Goal: Task Accomplishment & Management: Manage account settings

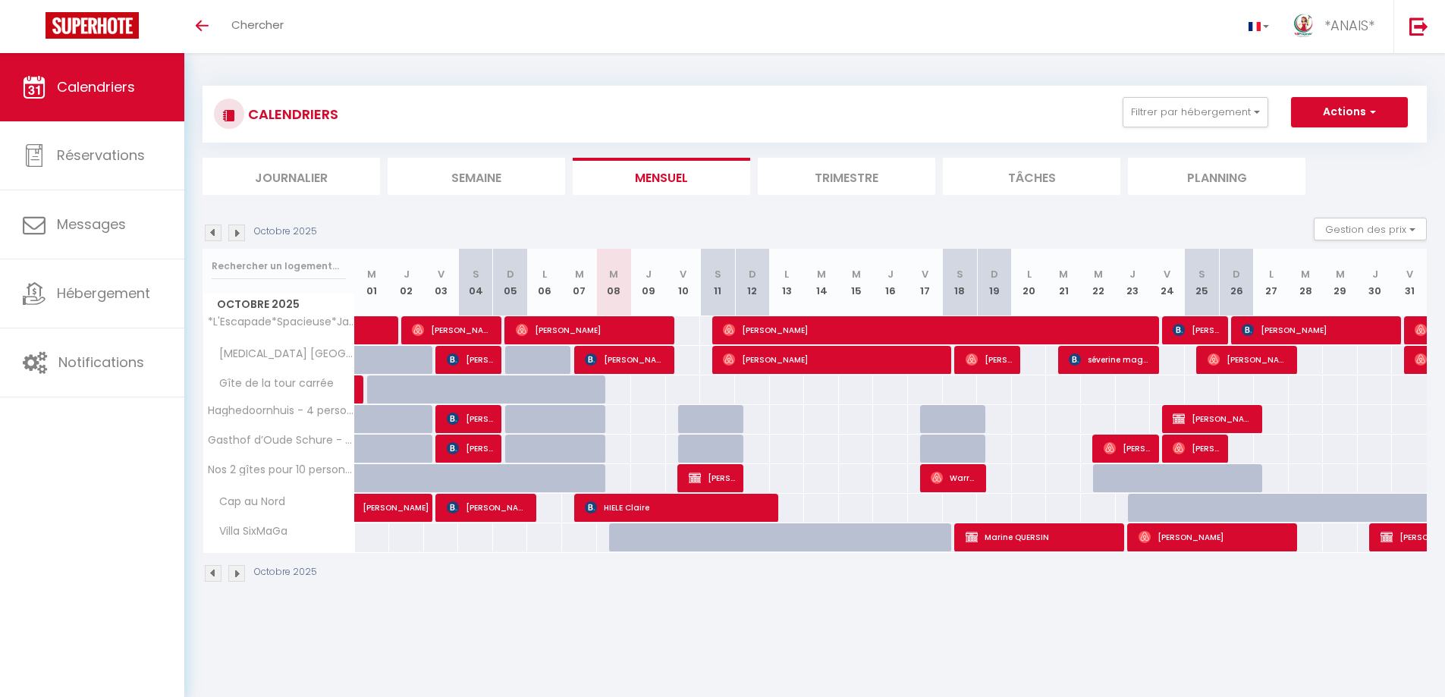
select select
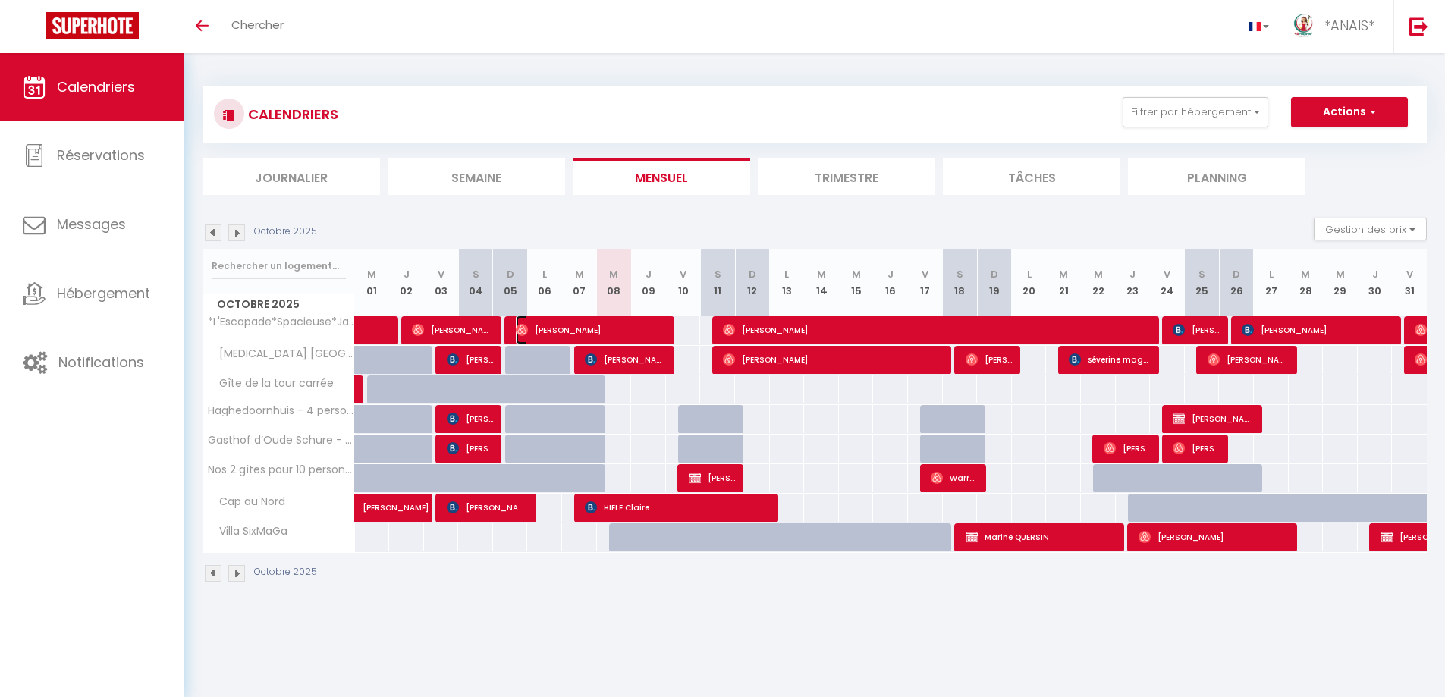
click at [628, 325] on span "[PERSON_NAME]" at bounding box center [591, 330] width 151 height 29
select select "OK"
select select "1"
select select "0"
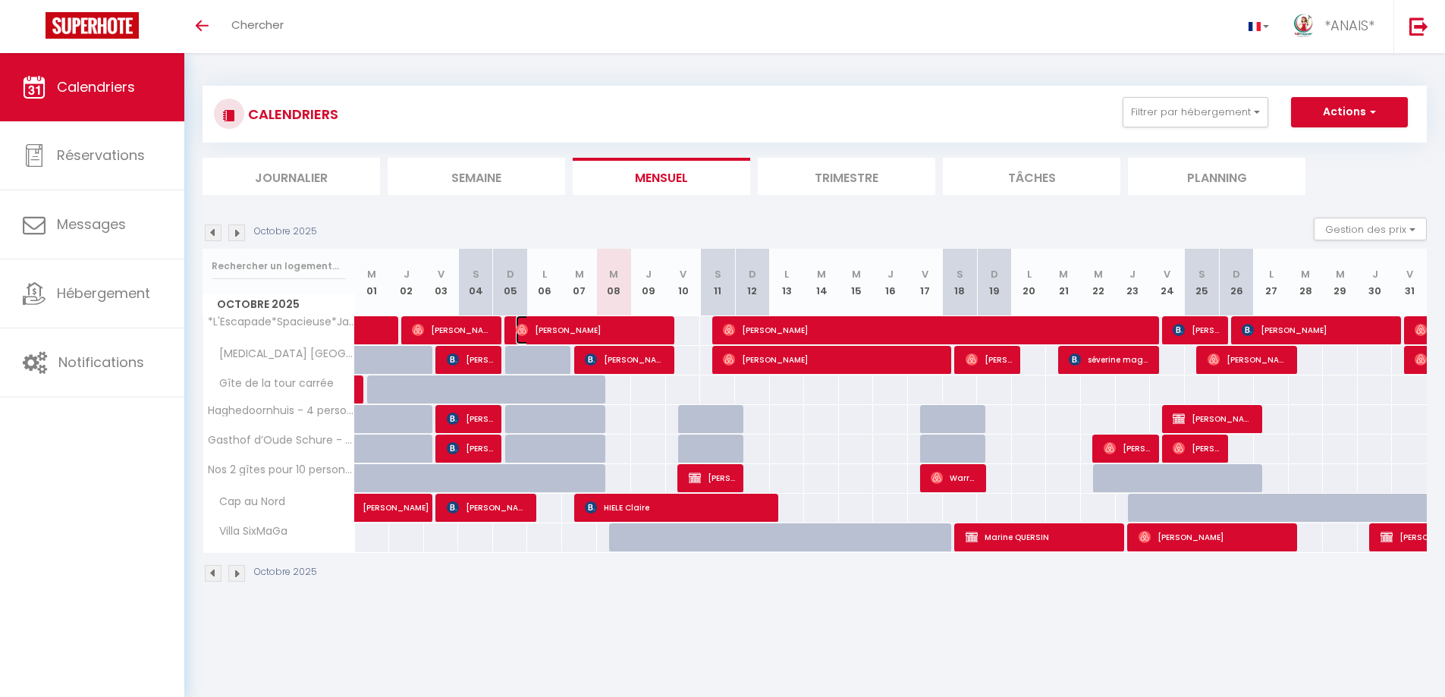
select select "1"
select select
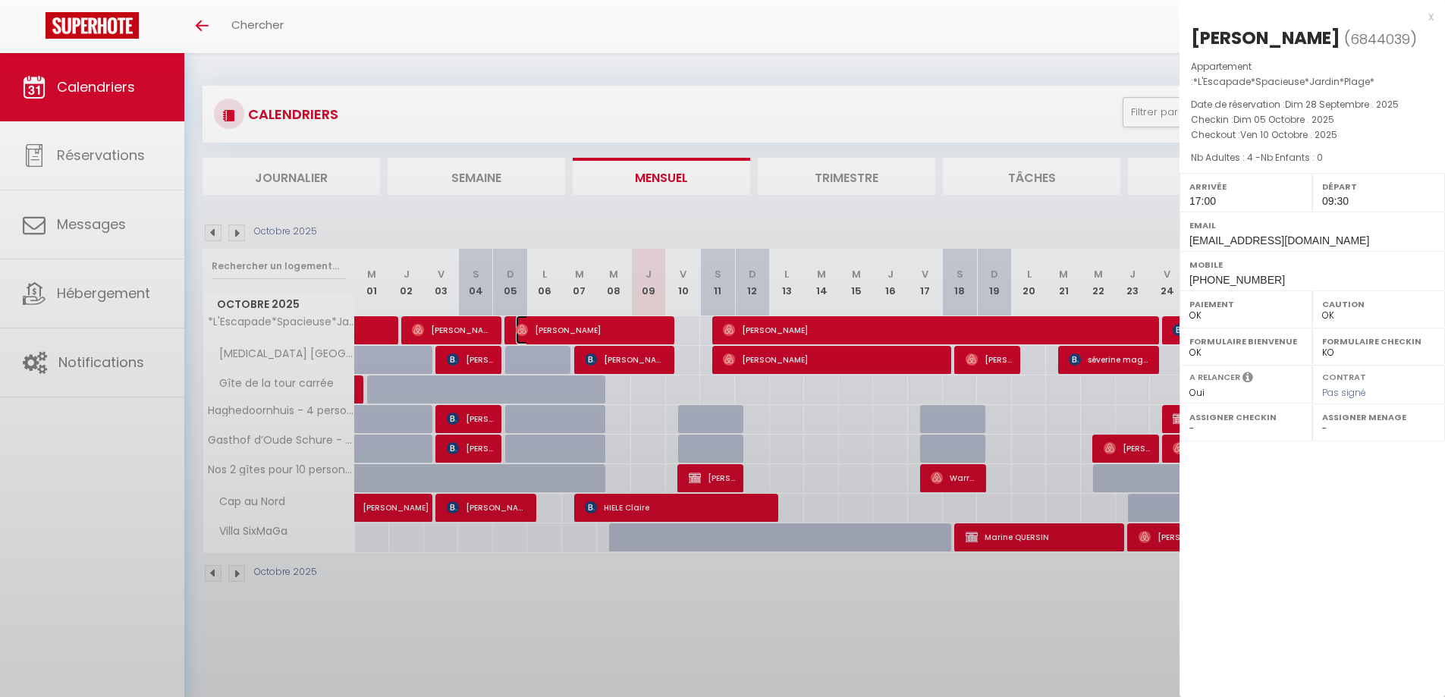
select select "10070"
